Goal: Find specific page/section: Find specific page/section

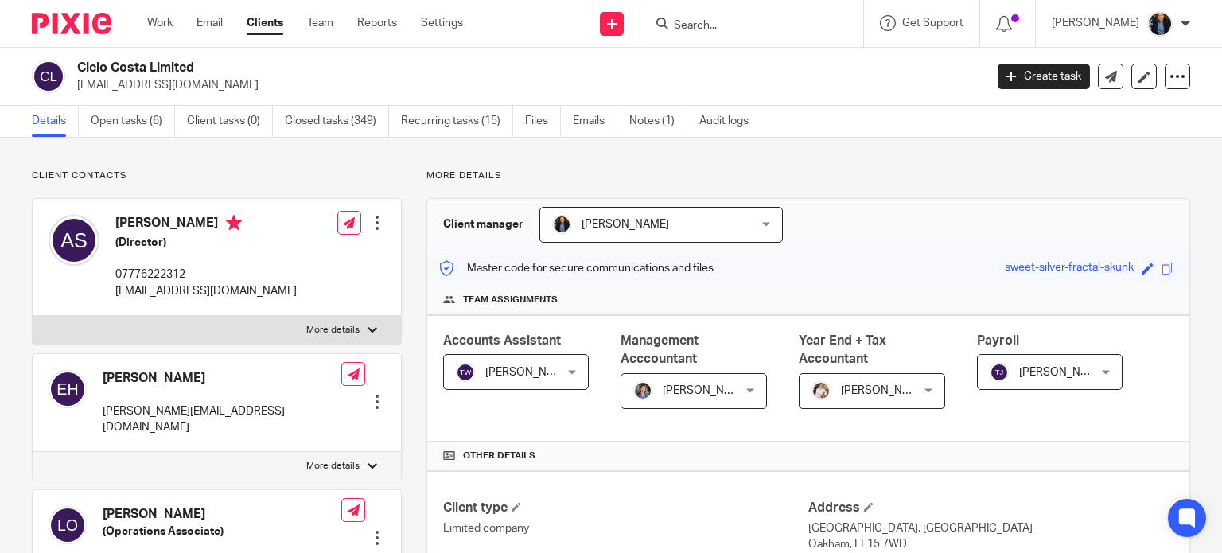
click at [756, 21] on input "Search" at bounding box center [743, 26] width 143 height 14
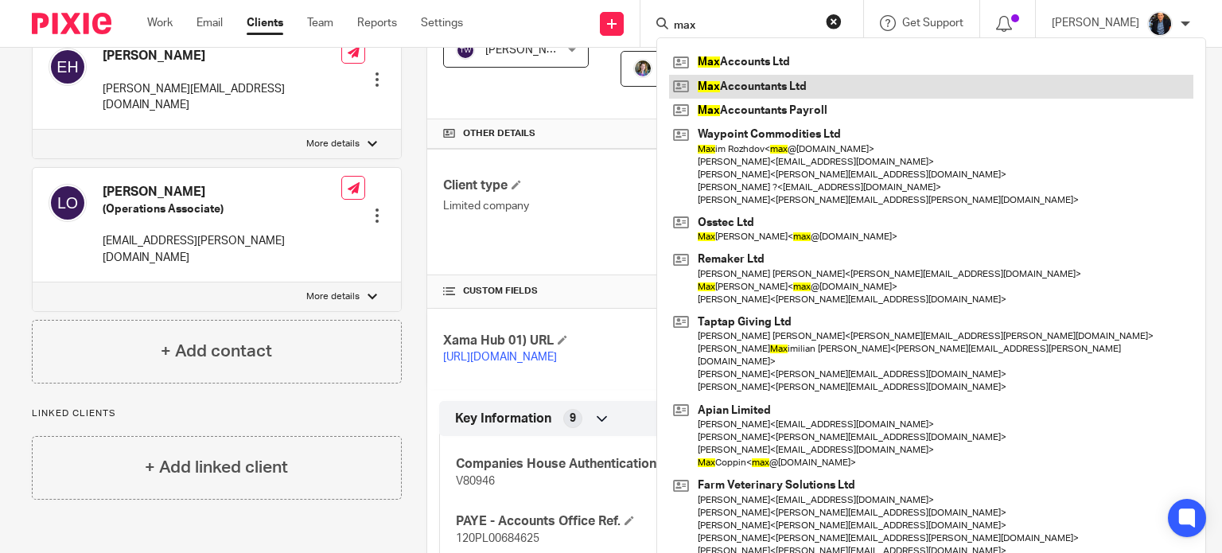
type input "max"
click at [789, 87] on link at bounding box center [931, 87] width 524 height 24
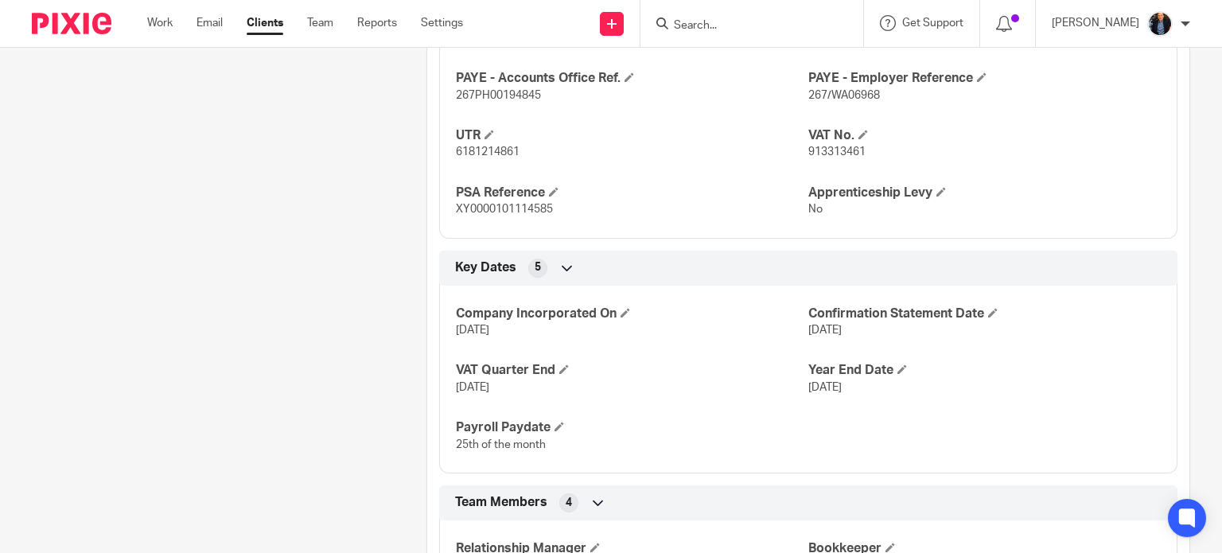
scroll to position [1015, 0]
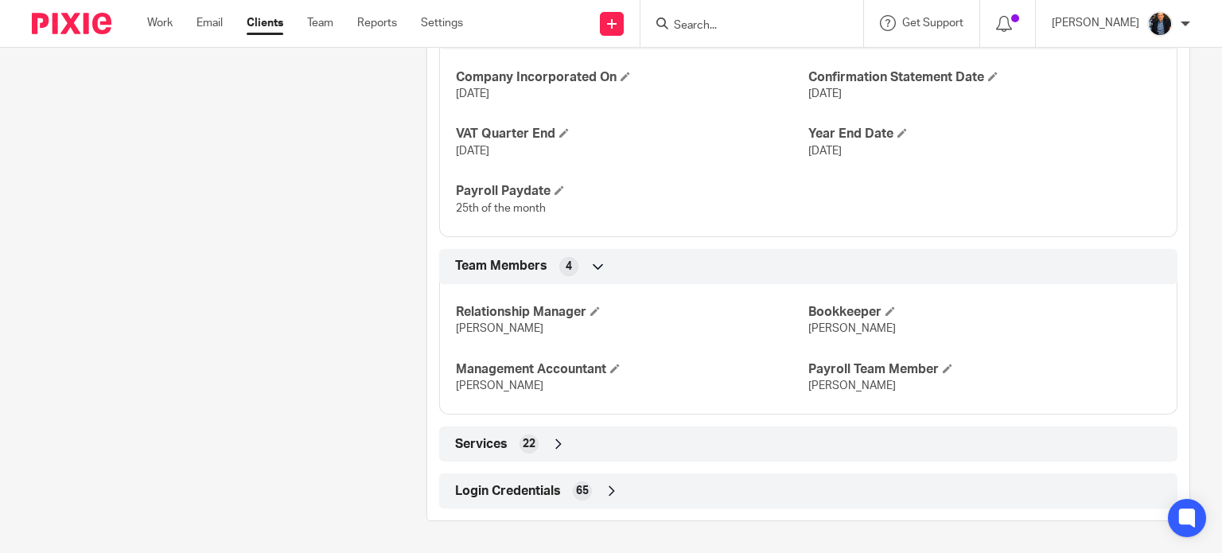
click at [633, 502] on div "Login Credentials 65" at bounding box center [808, 490] width 715 height 27
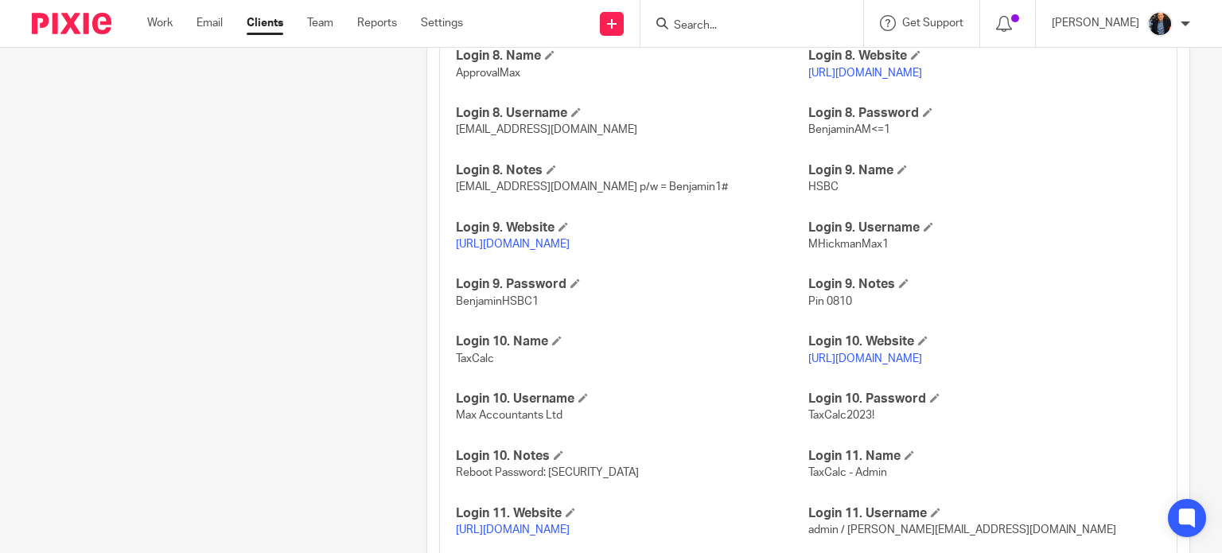
scroll to position [2372, 0]
click at [570, 251] on link "[URL][DOMAIN_NAME]" at bounding box center [513, 245] width 114 height 11
click at [838, 251] on span "MHickmanMax1" at bounding box center [849, 245] width 80 height 11
copy span "MHickmanMax1"
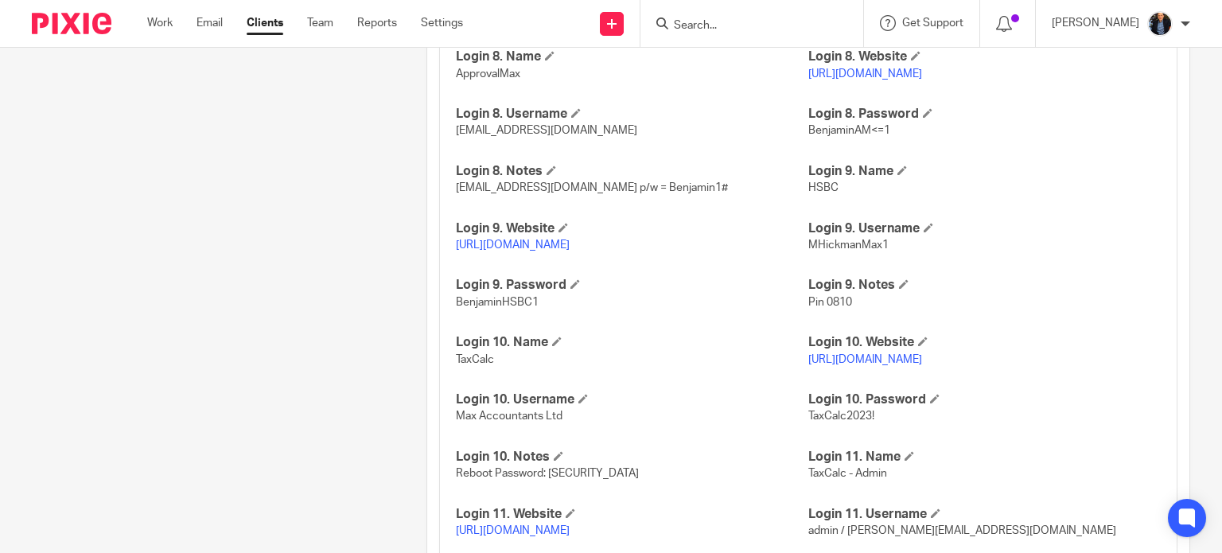
click at [500, 308] on span "BenjaminHSBC1" at bounding box center [497, 302] width 83 height 11
copy span "BenjaminHSBC1"
click at [618, 180] on h4 "Login 8. Notes" at bounding box center [632, 171] width 353 height 17
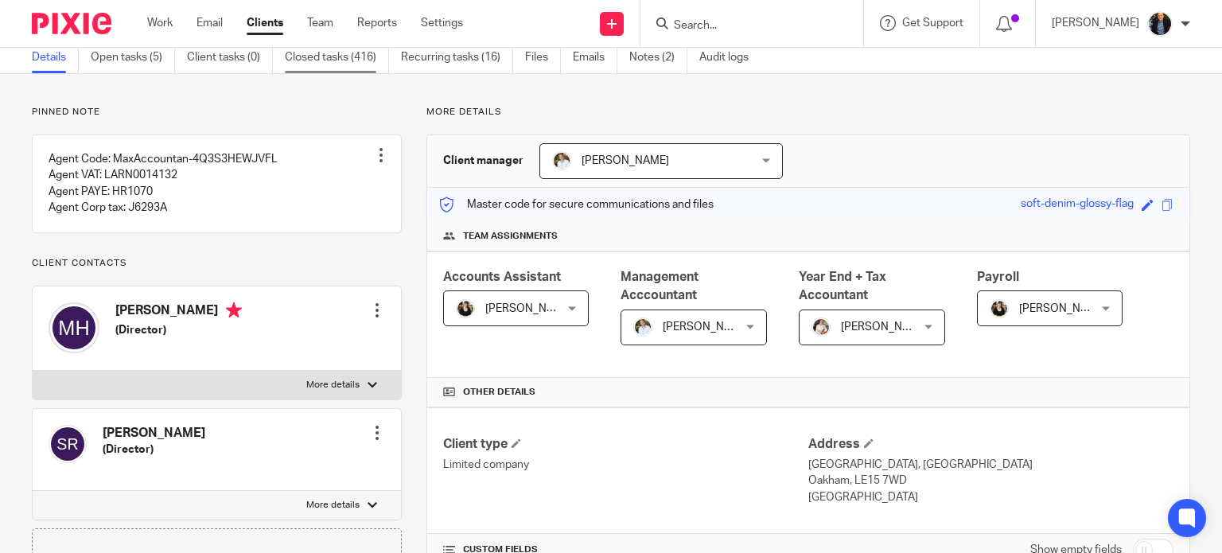
scroll to position [0, 0]
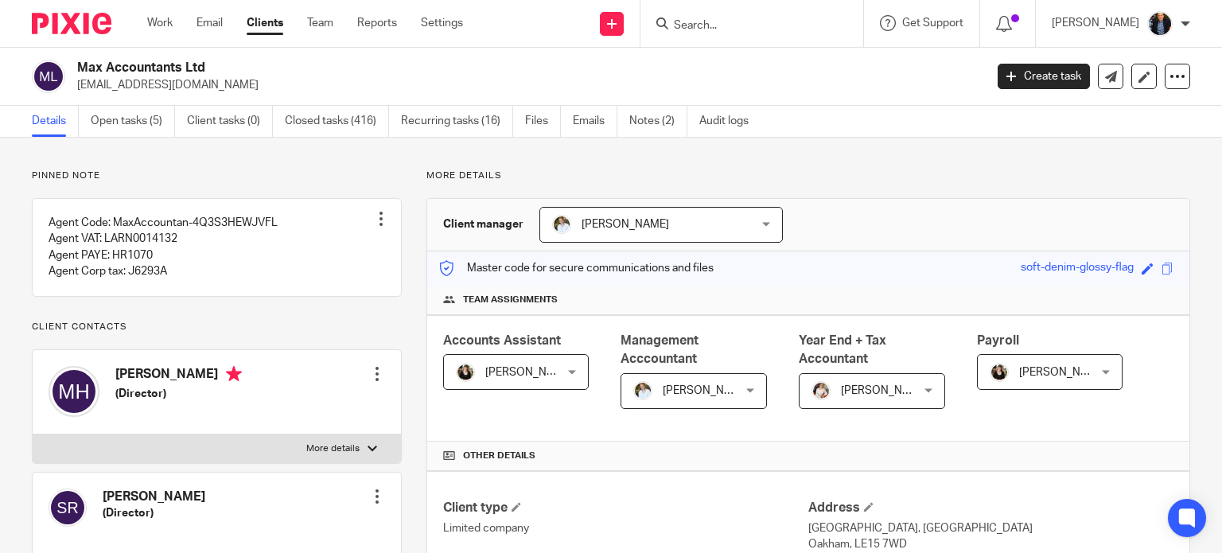
click at [267, 21] on link "Clients" at bounding box center [265, 23] width 37 height 16
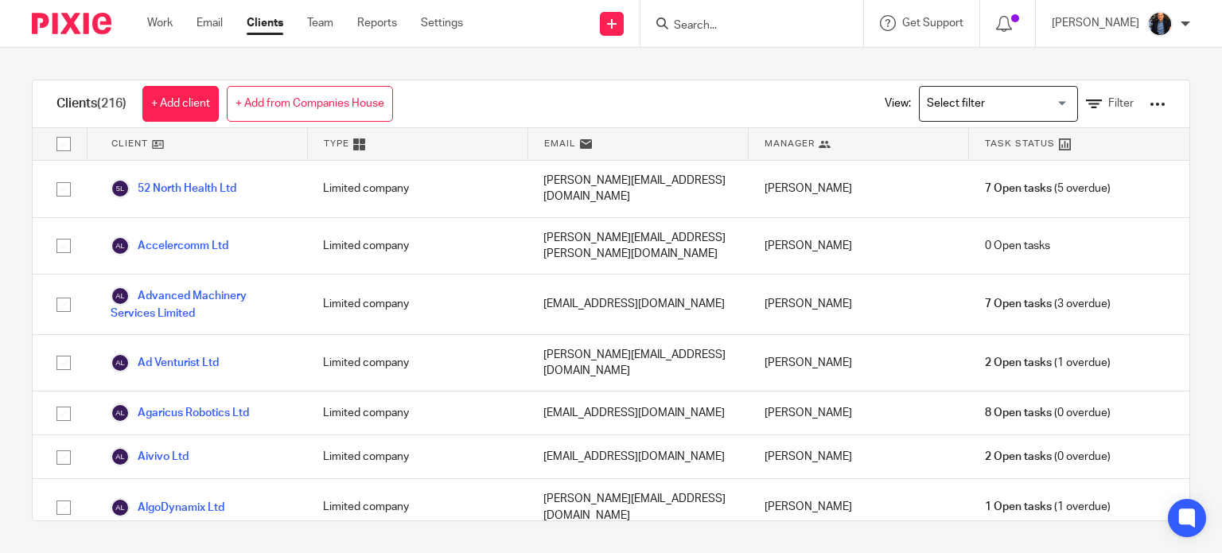
click at [726, 25] on input "Search" at bounding box center [743, 26] width 143 height 14
type input "rutco"
